Goal: Information Seeking & Learning: Learn about a topic

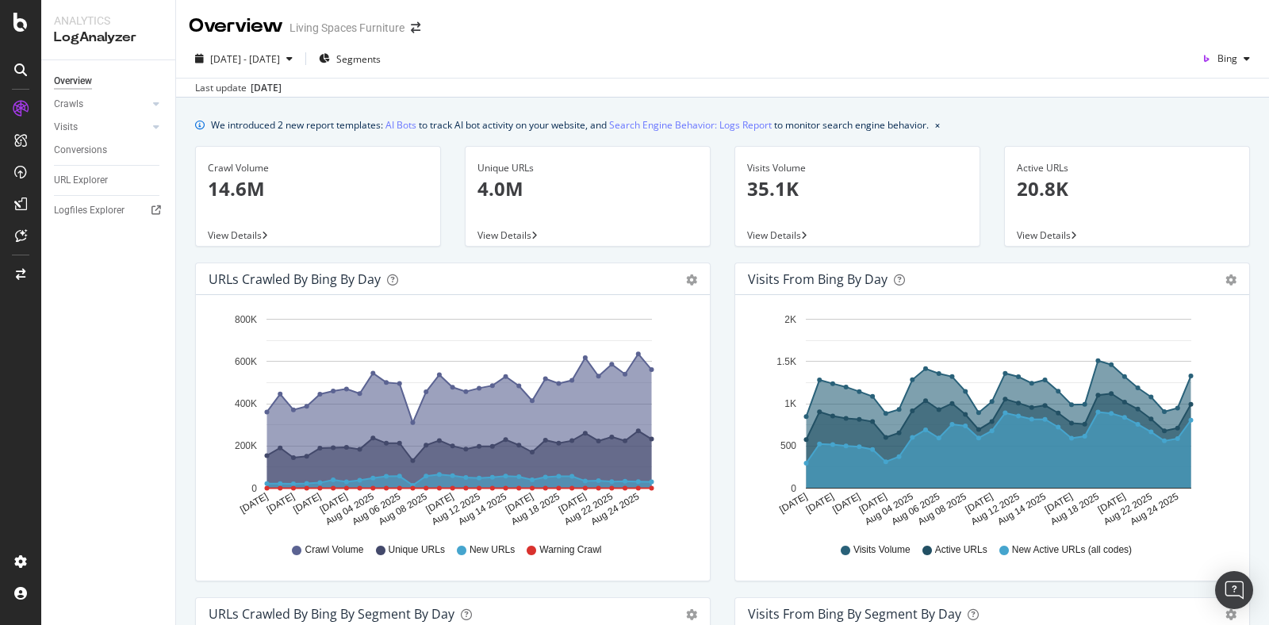
click at [850, 229] on div "View Details" at bounding box center [857, 235] width 244 height 22
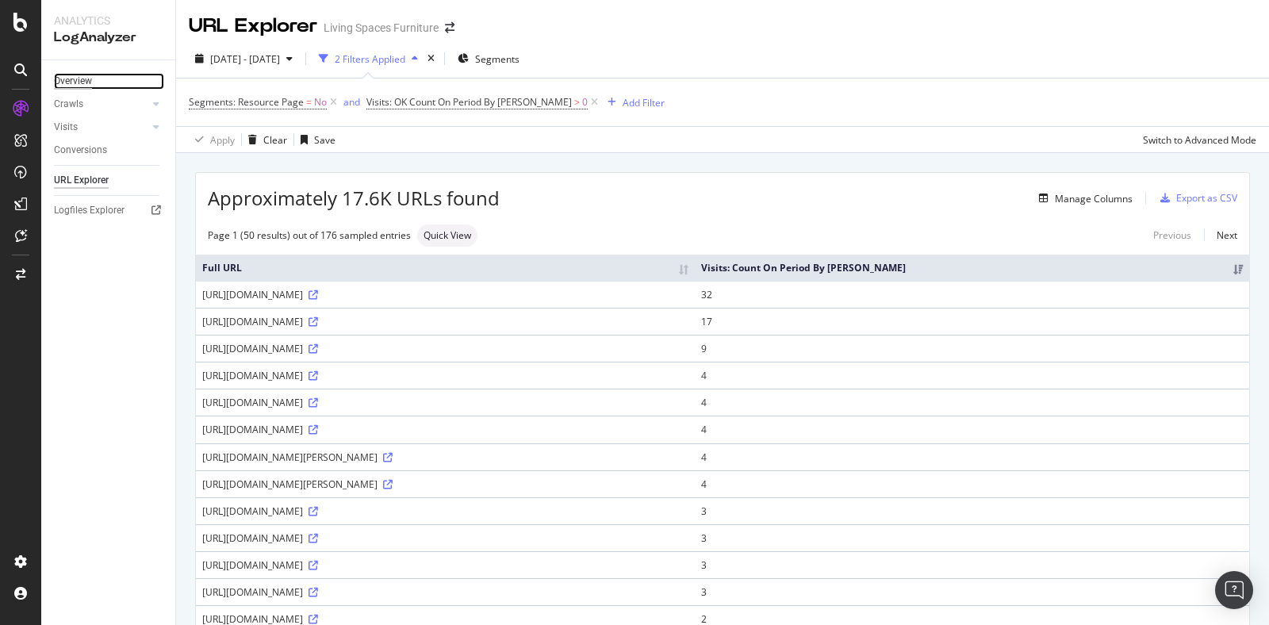
click at [88, 80] on div "Overview" at bounding box center [73, 81] width 38 height 17
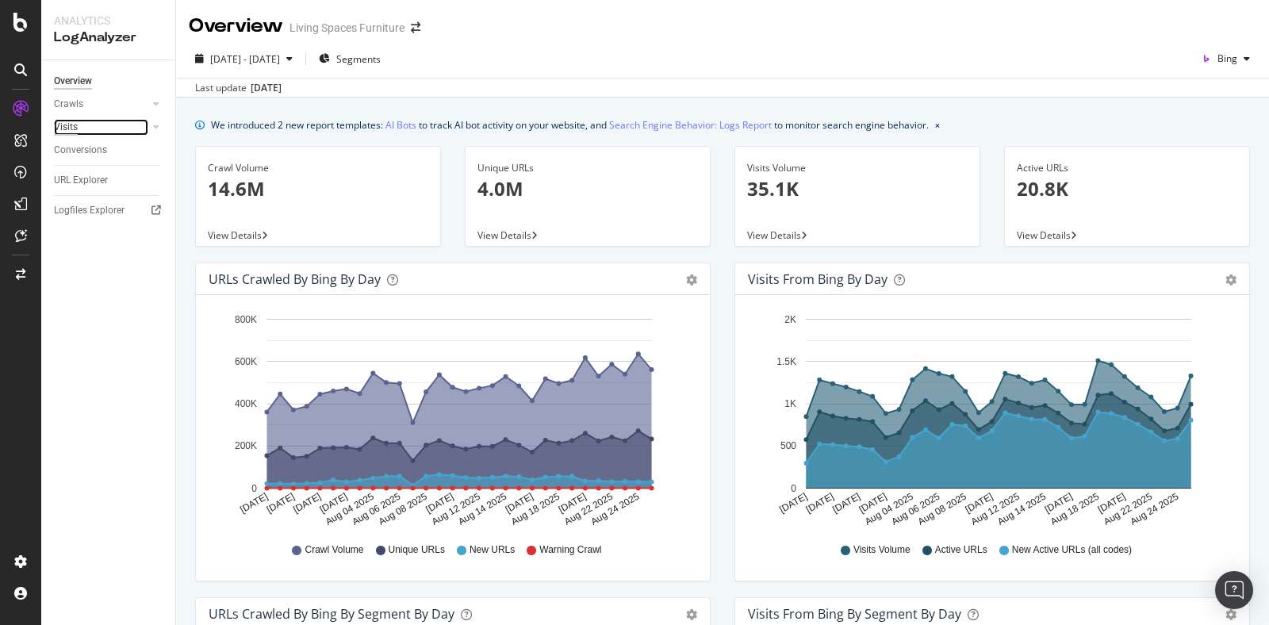
click at [71, 127] on div "Visits" at bounding box center [66, 127] width 24 height 17
